Goal: Transaction & Acquisition: Purchase product/service

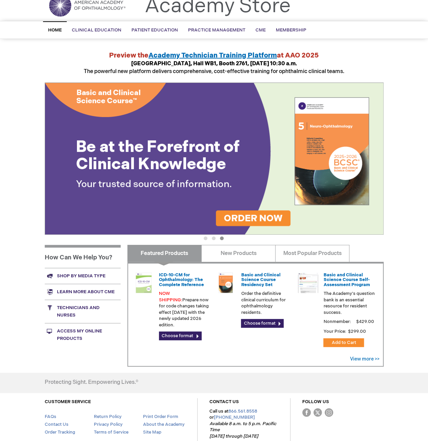
scroll to position [67, 0]
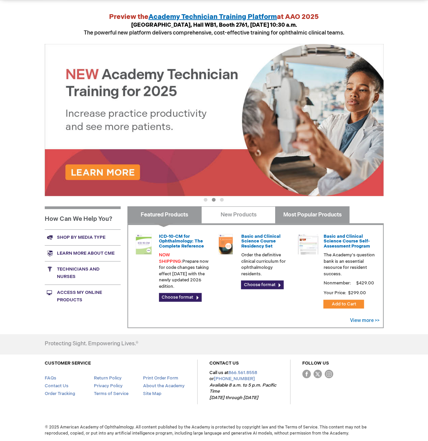
click at [334, 219] on link "Most Popular Products" at bounding box center [312, 214] width 74 height 17
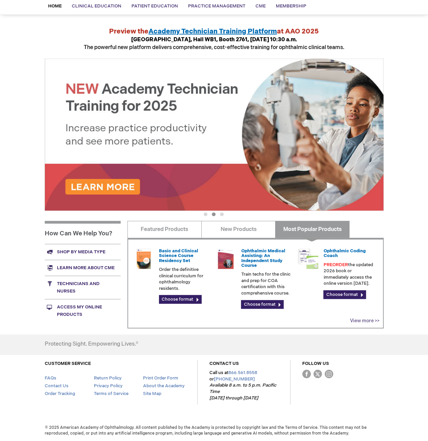
click at [366, 320] on link "View more >>" at bounding box center [364, 321] width 29 height 6
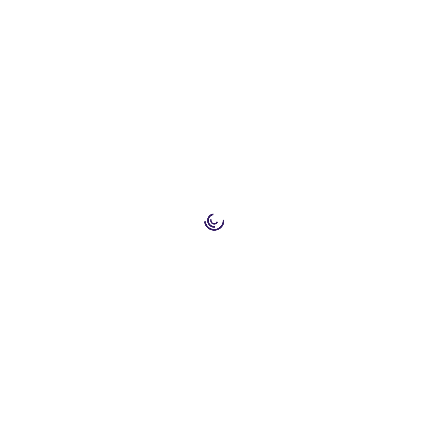
scroll to position [379, 0]
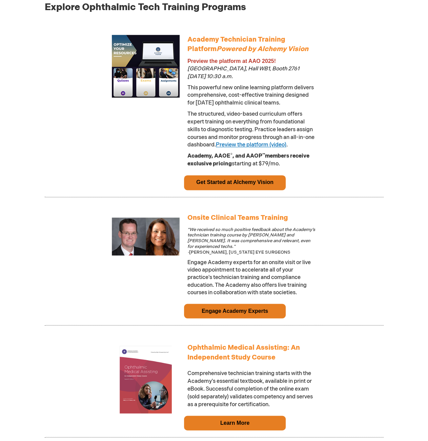
click at [281, 145] on link "Preview the platform (video)" at bounding box center [251, 145] width 70 height 6
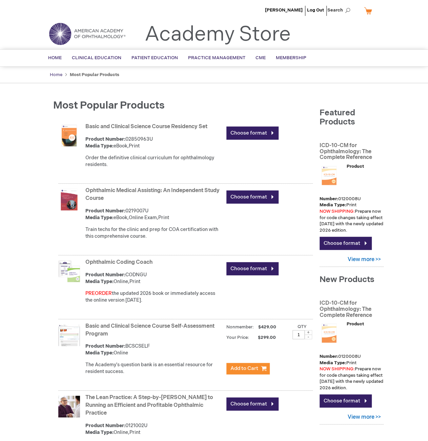
click at [59, 74] on link "Home" at bounding box center [56, 74] width 13 height 5
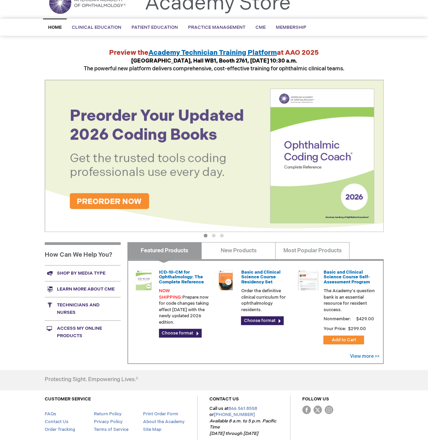
scroll to position [67, 0]
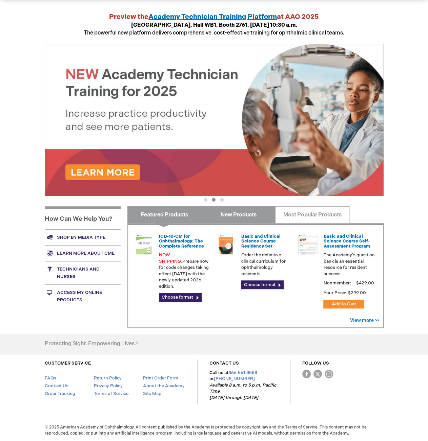
click at [246, 216] on link "New Products" at bounding box center [238, 214] width 74 height 17
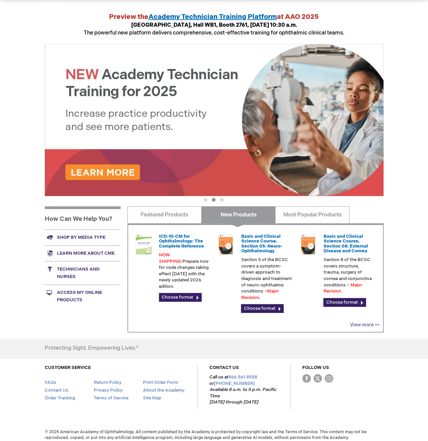
click at [361, 323] on link "View more >>" at bounding box center [364, 325] width 29 height 6
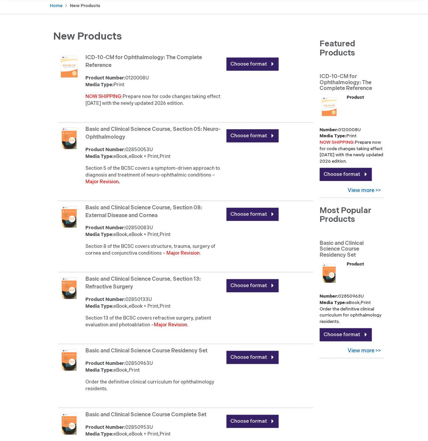
scroll to position [238, 0]
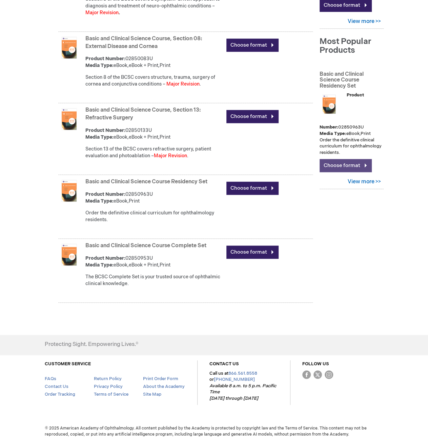
click at [362, 159] on link "Choose format" at bounding box center [345, 165] width 52 height 13
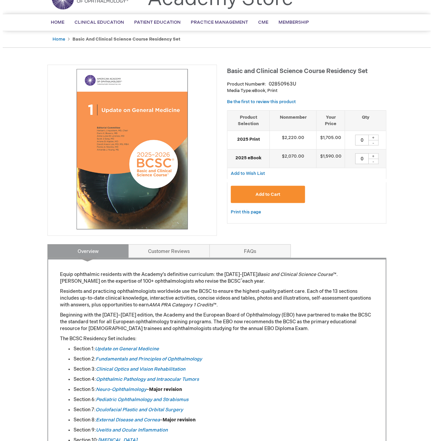
scroll to position [34, 0]
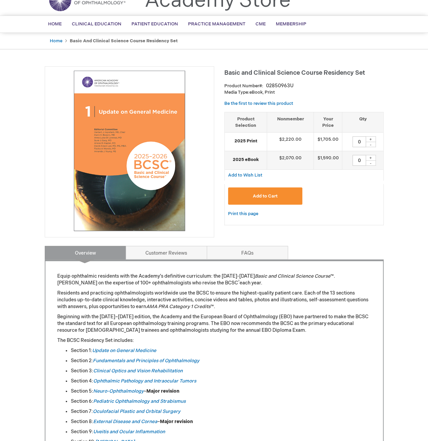
click at [371, 157] on div "+" at bounding box center [370, 158] width 10 height 6
type input "1"
click at [276, 196] on span "Add to Cart" at bounding box center [265, 196] width 25 height 5
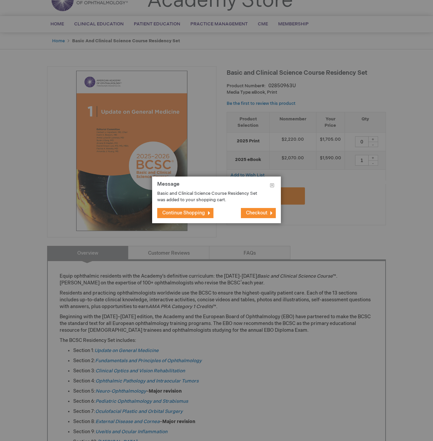
click at [268, 214] on button "Checkout" at bounding box center [258, 213] width 35 height 10
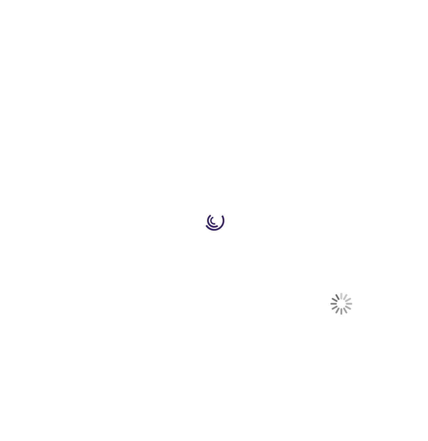
select select "US"
select select "12"
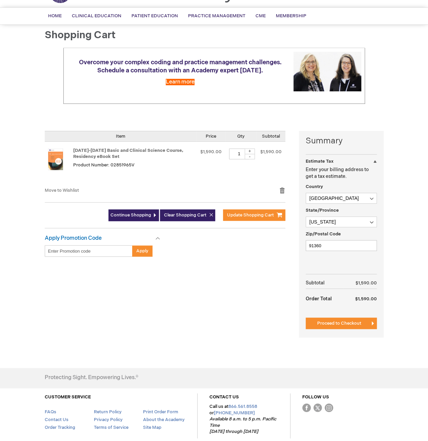
scroll to position [68, 0]
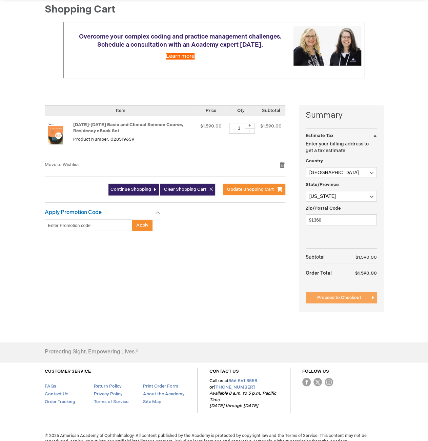
click at [357, 299] on span "Proceed to Checkout" at bounding box center [339, 297] width 44 height 5
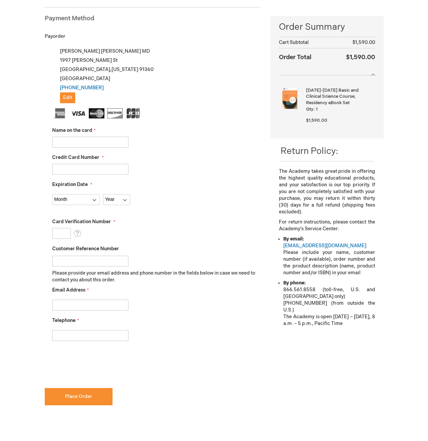
click at [119, 140] on input "Name on the card" at bounding box center [90, 142] width 76 height 11
type input "[PERSON_NAME]"
type input "4833160303984055"
select select "2"
select select "2030"
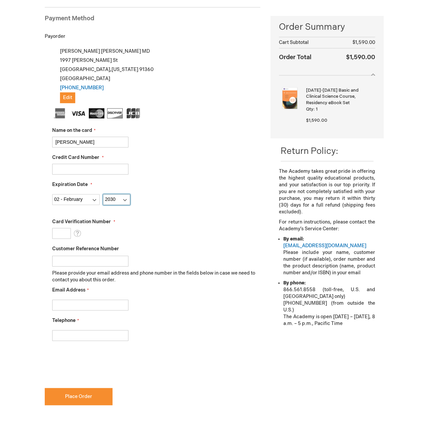
type input "268"
click at [124, 307] on input "Email Address" at bounding box center [90, 305] width 76 height 11
type input "dave@stark2020.com"
type input "5049750588"
checkbox input "true"
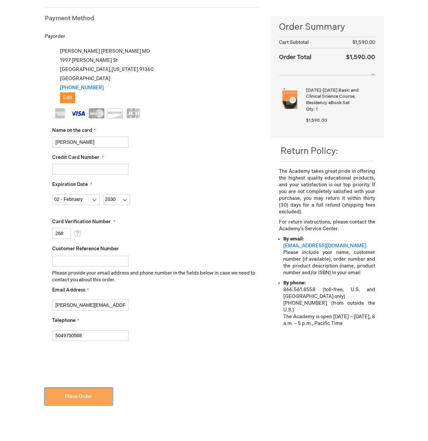
click at [81, 394] on span "Place Order" at bounding box center [78, 397] width 27 height 6
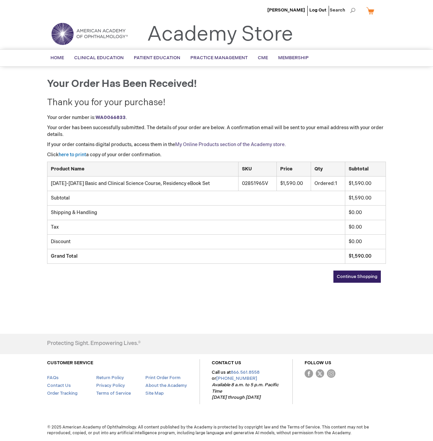
click at [273, 145] on link "My Online Products section of the Academy store." at bounding box center [230, 145] width 111 height 6
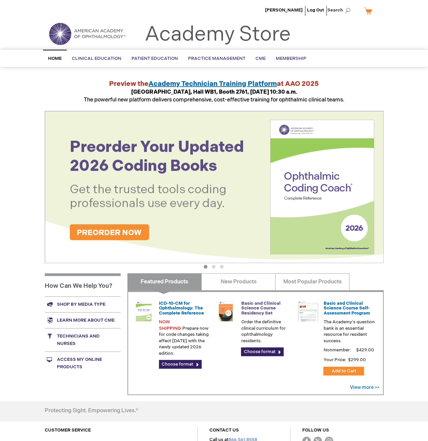
click at [258, 309] on link "Basic and Clinical Science Course Residency Set" at bounding box center [260, 308] width 39 height 15
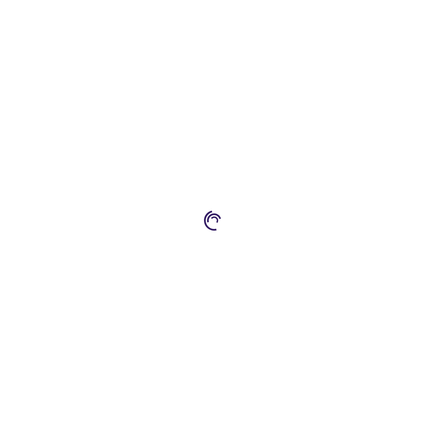
type input "0"
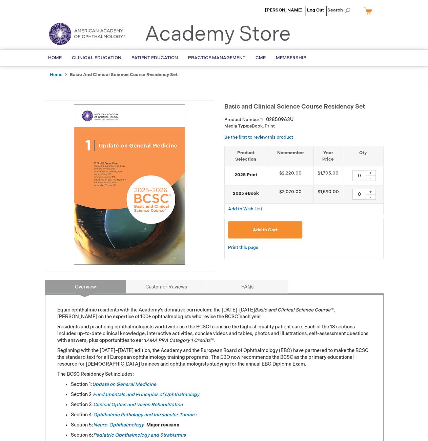
click at [367, 11] on link "My Cart" at bounding box center [370, 11] width 16 height 12
click at [373, 22] on button "Close" at bounding box center [373, 22] width 10 height 9
click at [57, 59] on span "Home" at bounding box center [55, 57] width 14 height 5
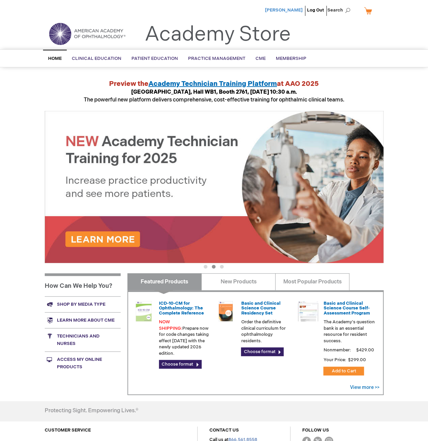
click at [294, 9] on span "[PERSON_NAME]" at bounding box center [284, 9] width 38 height 5
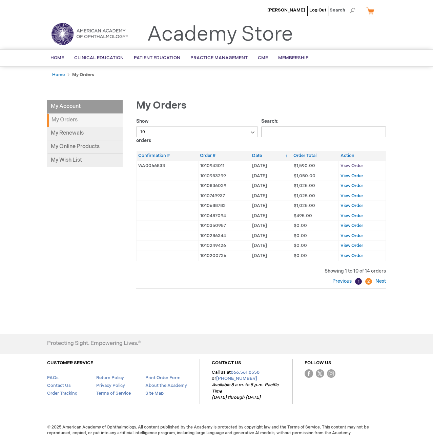
click at [359, 164] on span "View Order" at bounding box center [351, 165] width 23 height 5
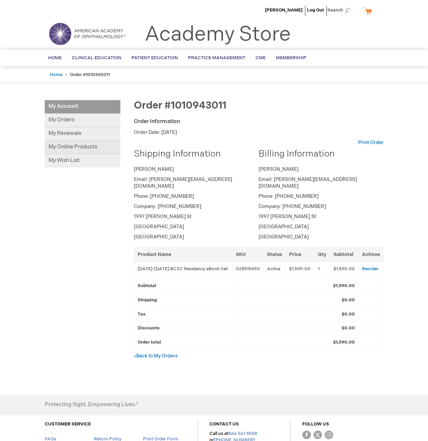
click at [68, 147] on link "My Online Products" at bounding box center [82, 148] width 75 height 14
